Goal: Transaction & Acquisition: Subscribe to service/newsletter

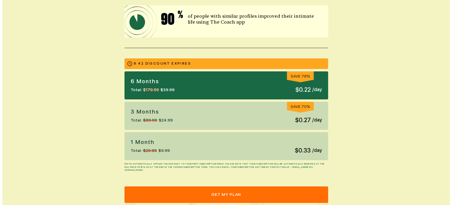
scroll to position [126, 0]
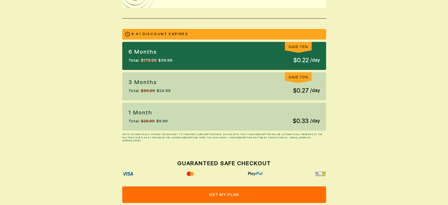
click at [153, 114] on p "1 Month" at bounding box center [147, 113] width 39 height 8
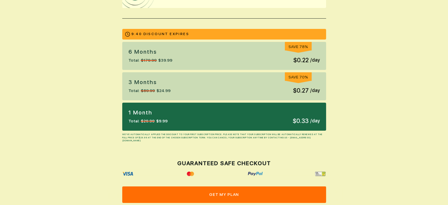
click at [223, 195] on button "get my plan" at bounding box center [224, 194] width 204 height 16
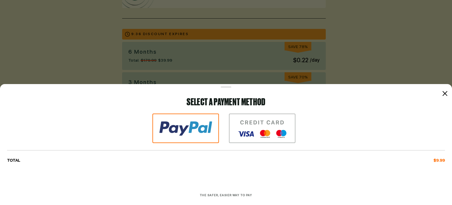
click at [257, 127] on img at bounding box center [262, 127] width 67 height 29
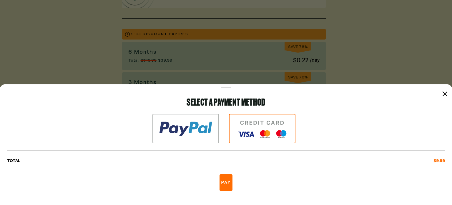
click at [226, 183] on button "Pay" at bounding box center [226, 182] width 13 height 16
click at [225, 181] on button "Pay" at bounding box center [226, 182] width 13 height 16
click at [262, 135] on img at bounding box center [262, 128] width 67 height 29
click at [193, 127] on img at bounding box center [186, 128] width 67 height 29
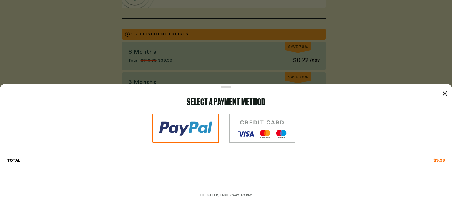
click at [267, 127] on img at bounding box center [262, 127] width 67 height 29
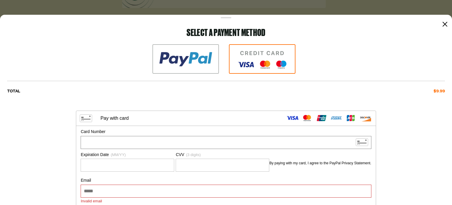
scroll to position [44, 0]
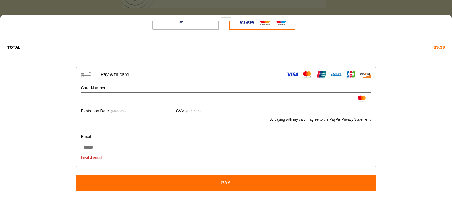
click at [154, 150] on input "Email" at bounding box center [225, 147] width 285 height 12
click at [213, 146] on input "**********" at bounding box center [225, 147] width 285 height 12
type input "**********"
click at [224, 185] on button "Pay" at bounding box center [226, 182] width 300 height 16
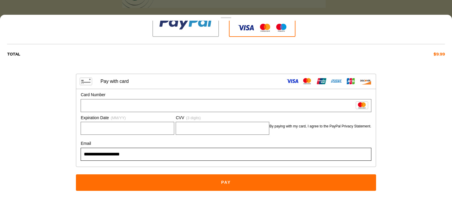
scroll to position [37, 0]
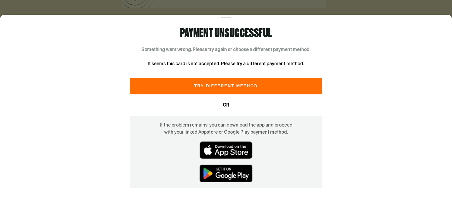
click at [220, 151] on img at bounding box center [226, 150] width 53 height 18
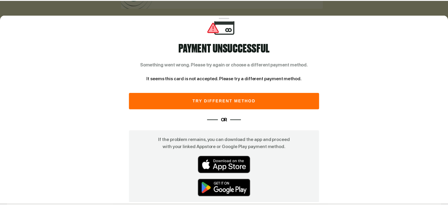
scroll to position [0, 0]
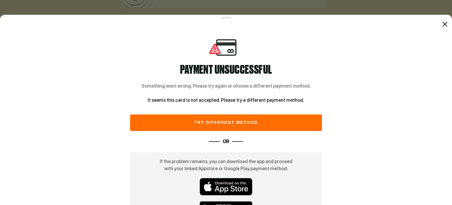
click at [443, 25] on icon at bounding box center [445, 24] width 5 height 5
